Goal: Information Seeking & Learning: Find specific page/section

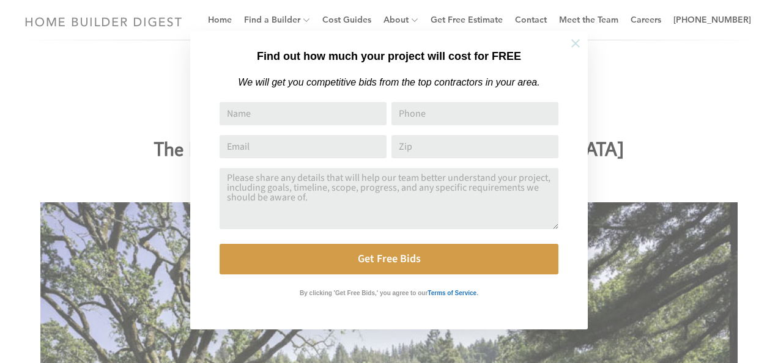
click at [569, 44] on icon at bounding box center [575, 43] width 13 height 13
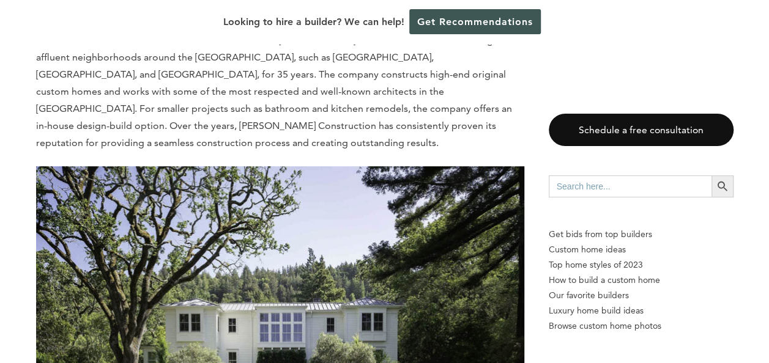
scroll to position [9443, 0]
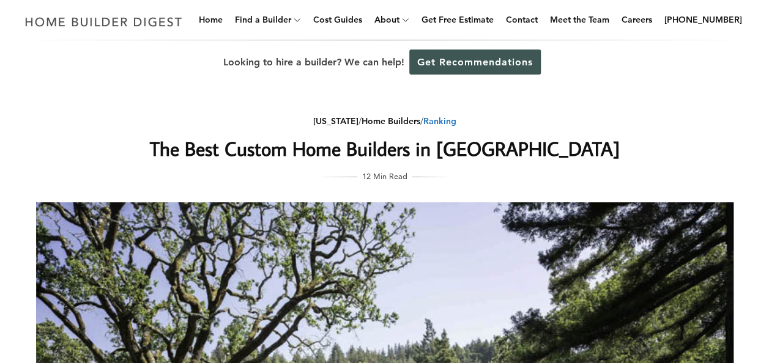
click at [444, 120] on link "Ranking" at bounding box center [439, 121] width 33 height 11
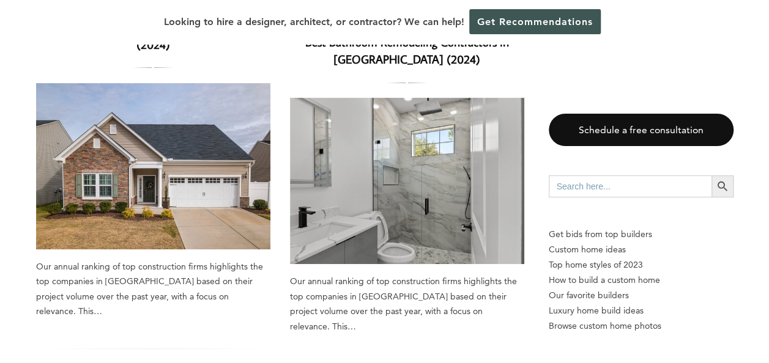
scroll to position [245, 0]
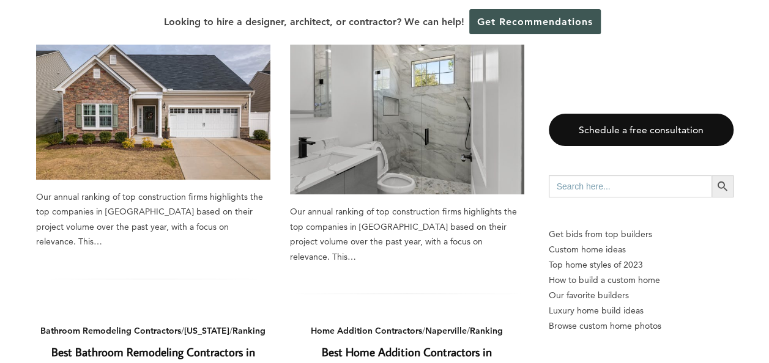
click at [596, 183] on input "Search for:" at bounding box center [629, 186] width 163 height 22
type input "menlo park"
click at [711, 175] on button "Search Button" at bounding box center [722, 186] width 22 height 22
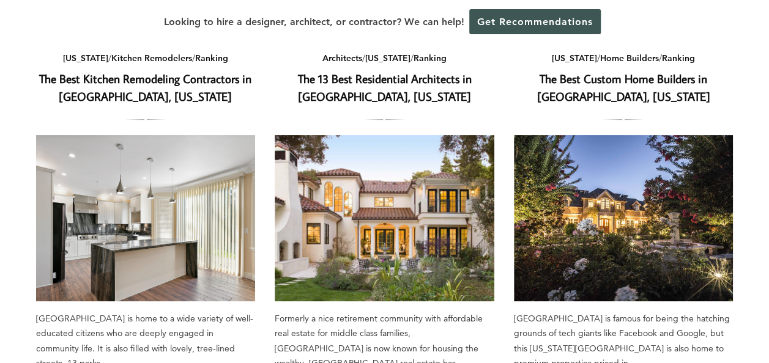
scroll to position [61, 0]
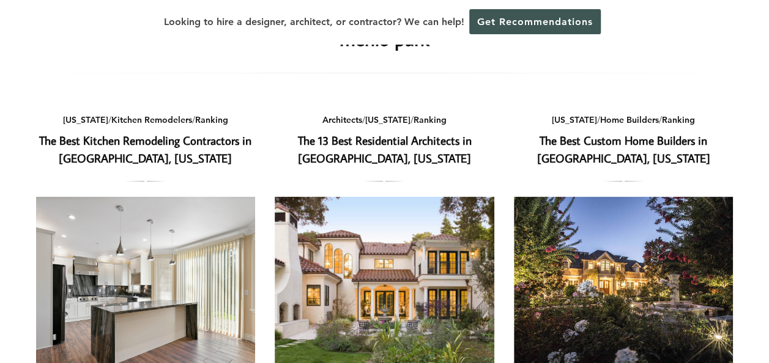
click at [615, 142] on link "The Best Custom Home Builders in [GEOGRAPHIC_DATA], [US_STATE]" at bounding box center [623, 149] width 173 height 33
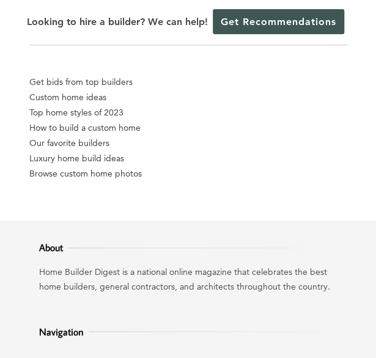
scroll to position [8158, 0]
